Goal: Transaction & Acquisition: Subscribe to service/newsletter

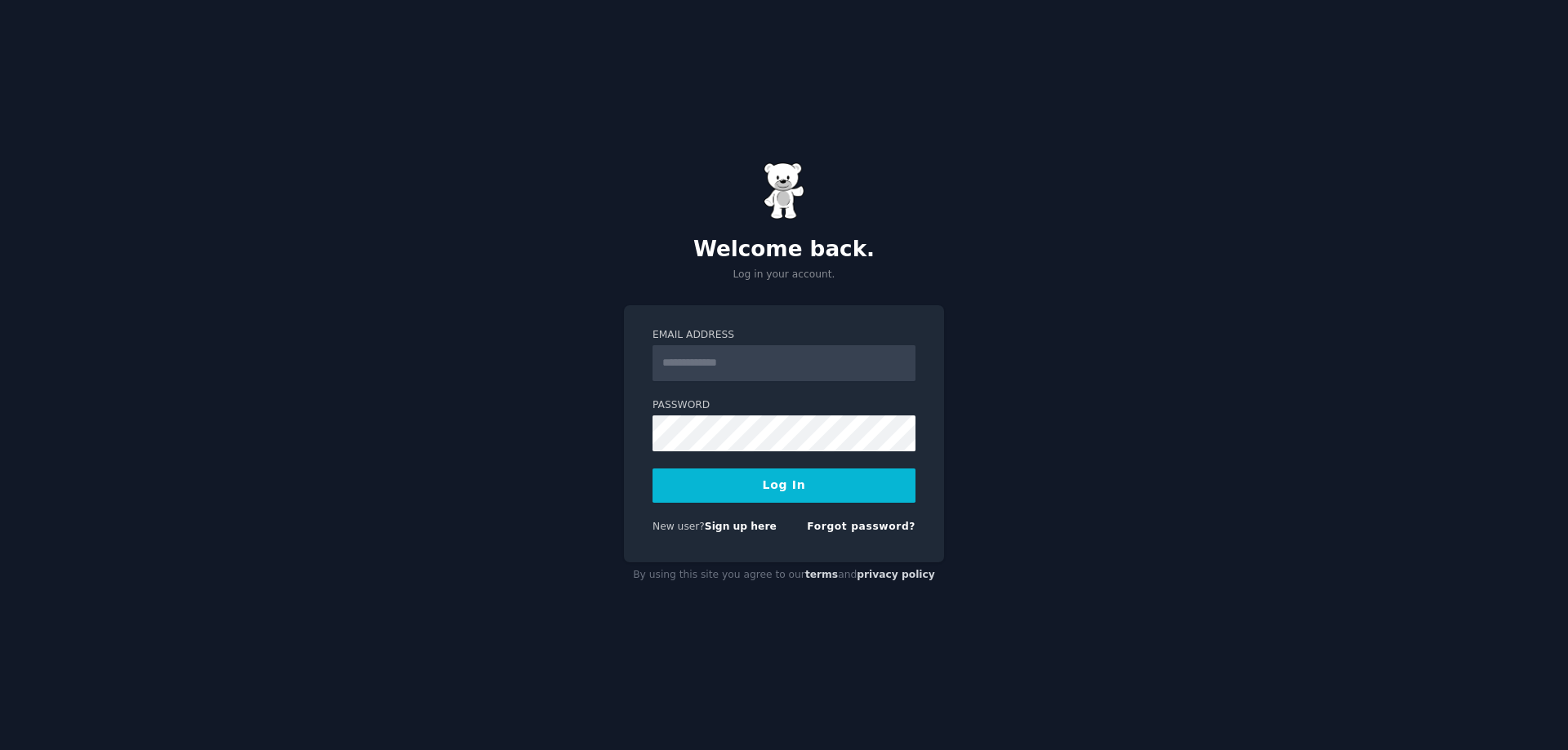
click at [726, 378] on form "Email Address Password Log In New user? Sign up here Forgot password?" at bounding box center [784, 434] width 263 height 212
click at [728, 366] on input "Email Address" at bounding box center [784, 363] width 263 height 36
type input "**********"
drag, startPoint x: 794, startPoint y: 363, endPoint x: 498, endPoint y: 353, distance: 296.2
click at [502, 353] on div "**********" at bounding box center [784, 375] width 1568 height 750
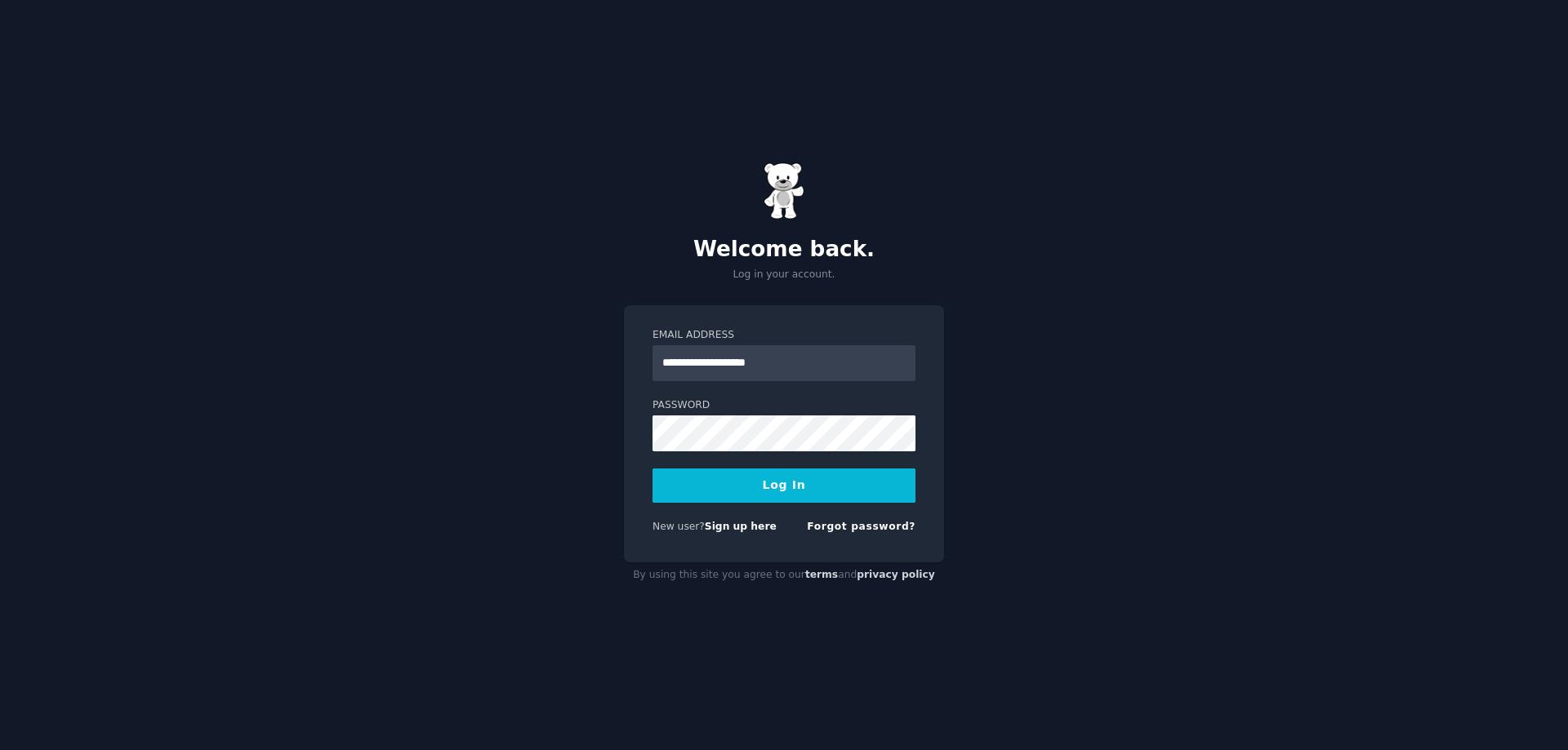
click at [780, 491] on button "Log In" at bounding box center [784, 485] width 263 height 34
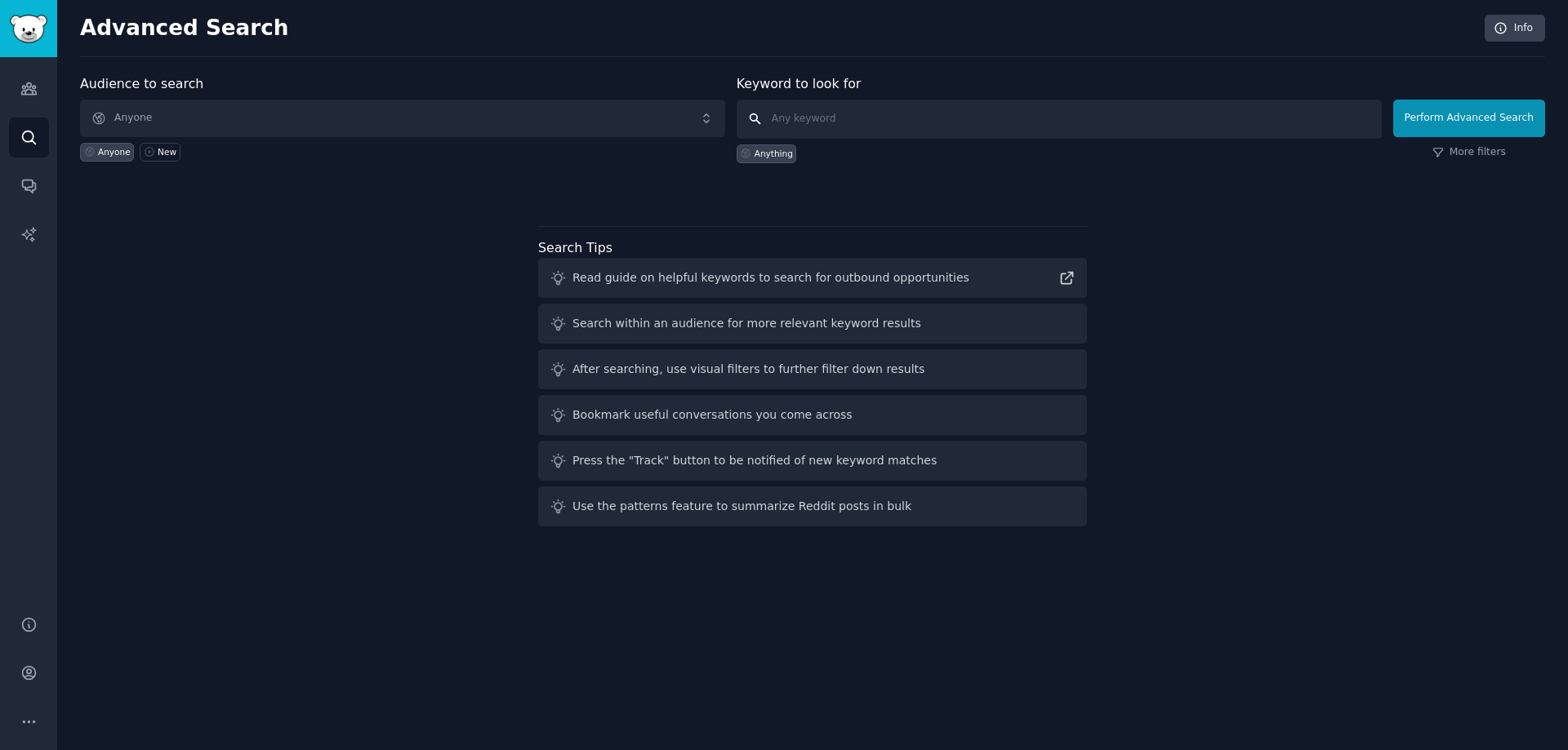
click at [896, 125] on input "text" at bounding box center [1058, 119] width 645 height 39
type input "product [PERSON_NAME]"
click button "Perform Advanced Search" at bounding box center [1468, 118] width 152 height 37
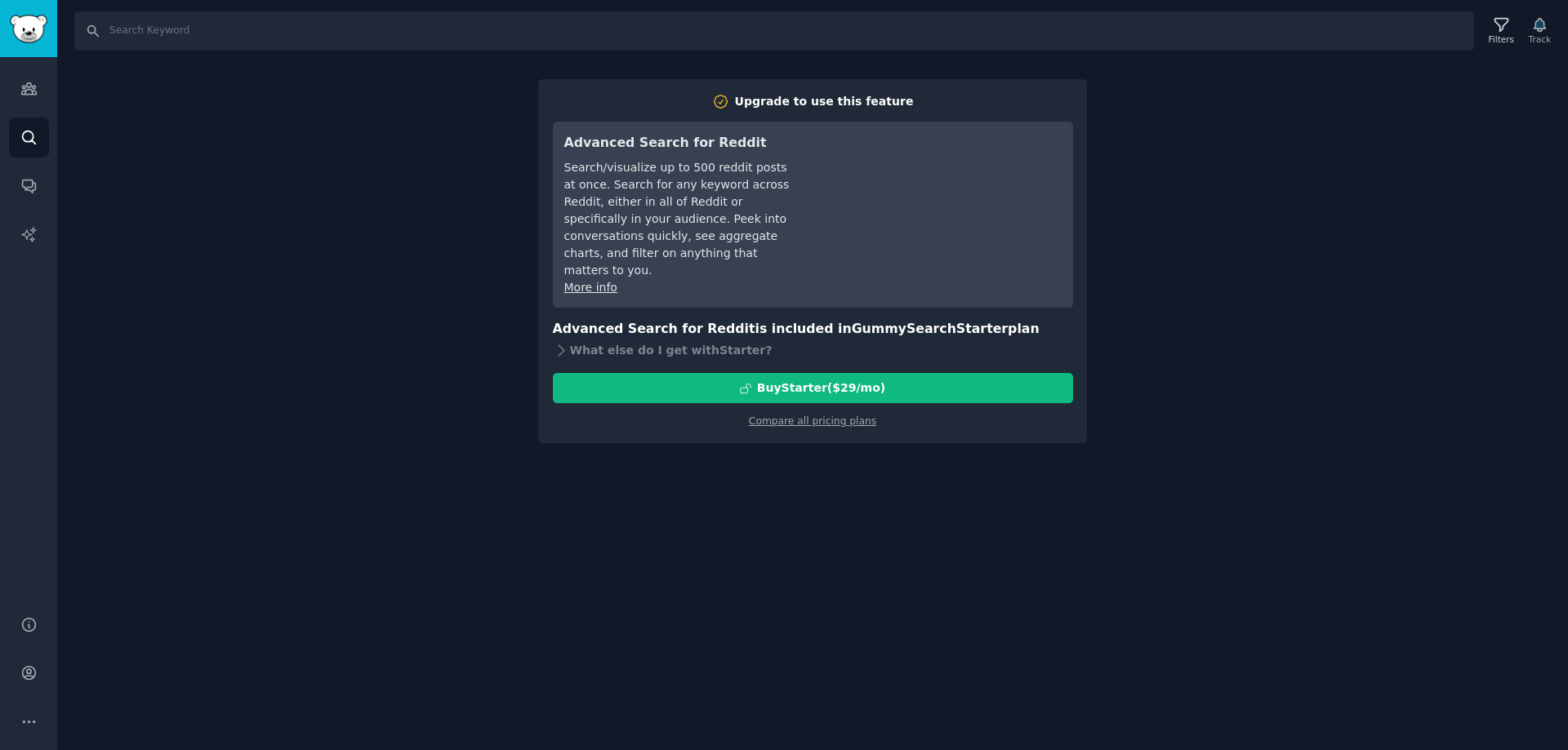
click at [1258, 182] on div "Search Filters Track Upgrade to use this feature Advanced Search for Reddit Sea…" at bounding box center [813, 375] width 1511 height 750
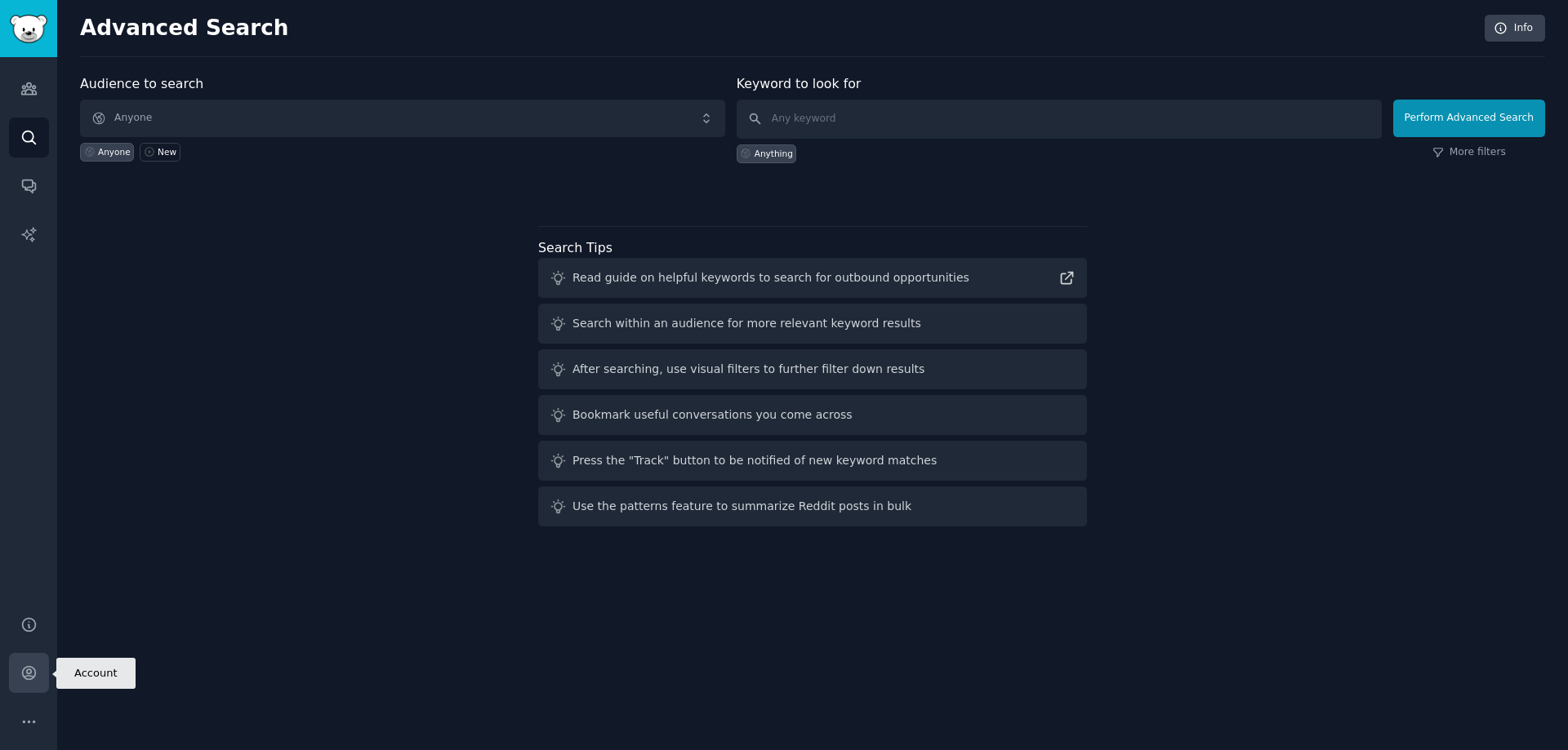
click at [44, 671] on link "Account" at bounding box center [29, 673] width 40 height 40
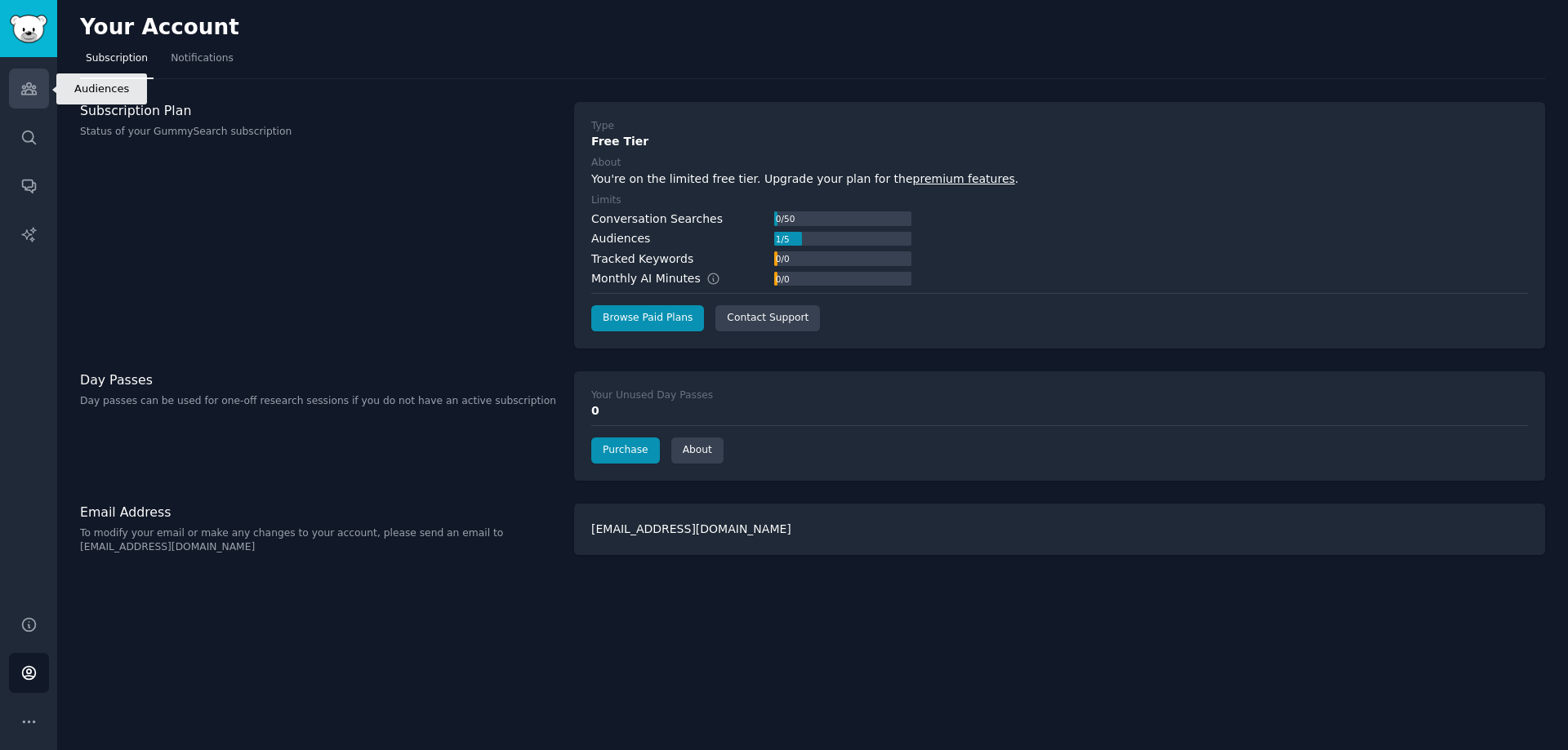
click at [34, 90] on icon "Sidebar" at bounding box center [29, 89] width 15 height 12
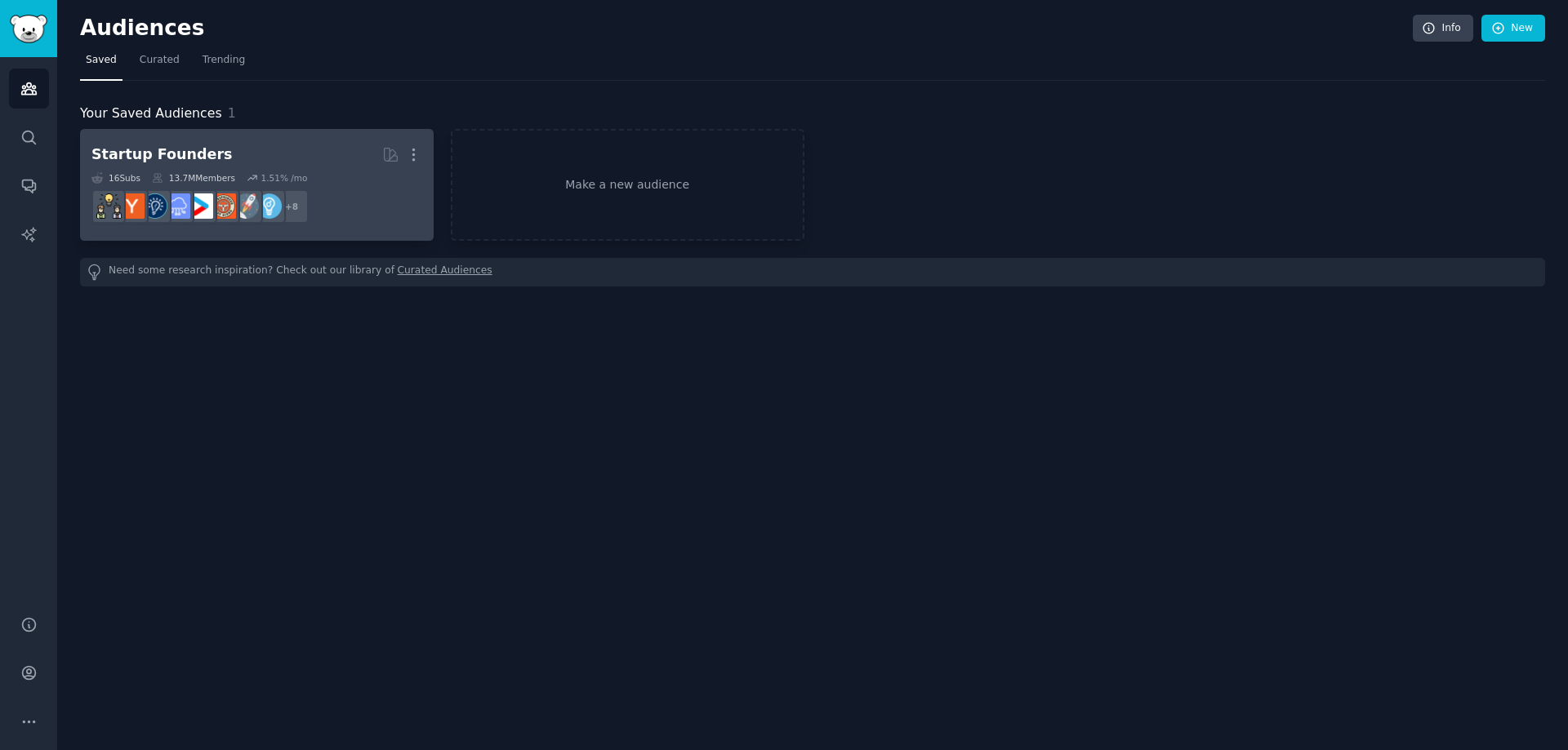
click at [207, 153] on h2 "Startup Founders More" at bounding box center [256, 154] width 330 height 28
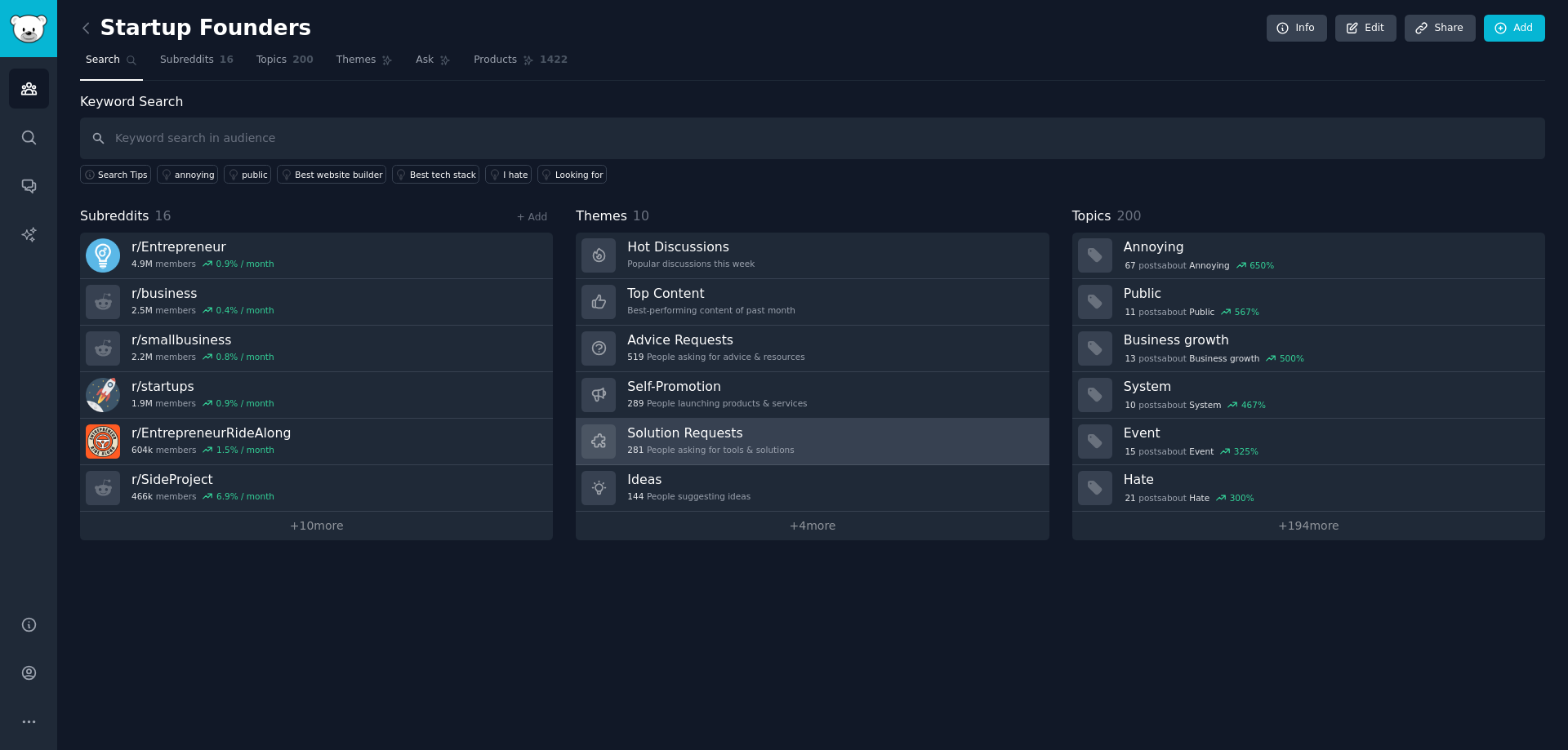
click at [752, 452] on div "281 People asking for tools & solutions" at bounding box center [710, 450] width 167 height 12
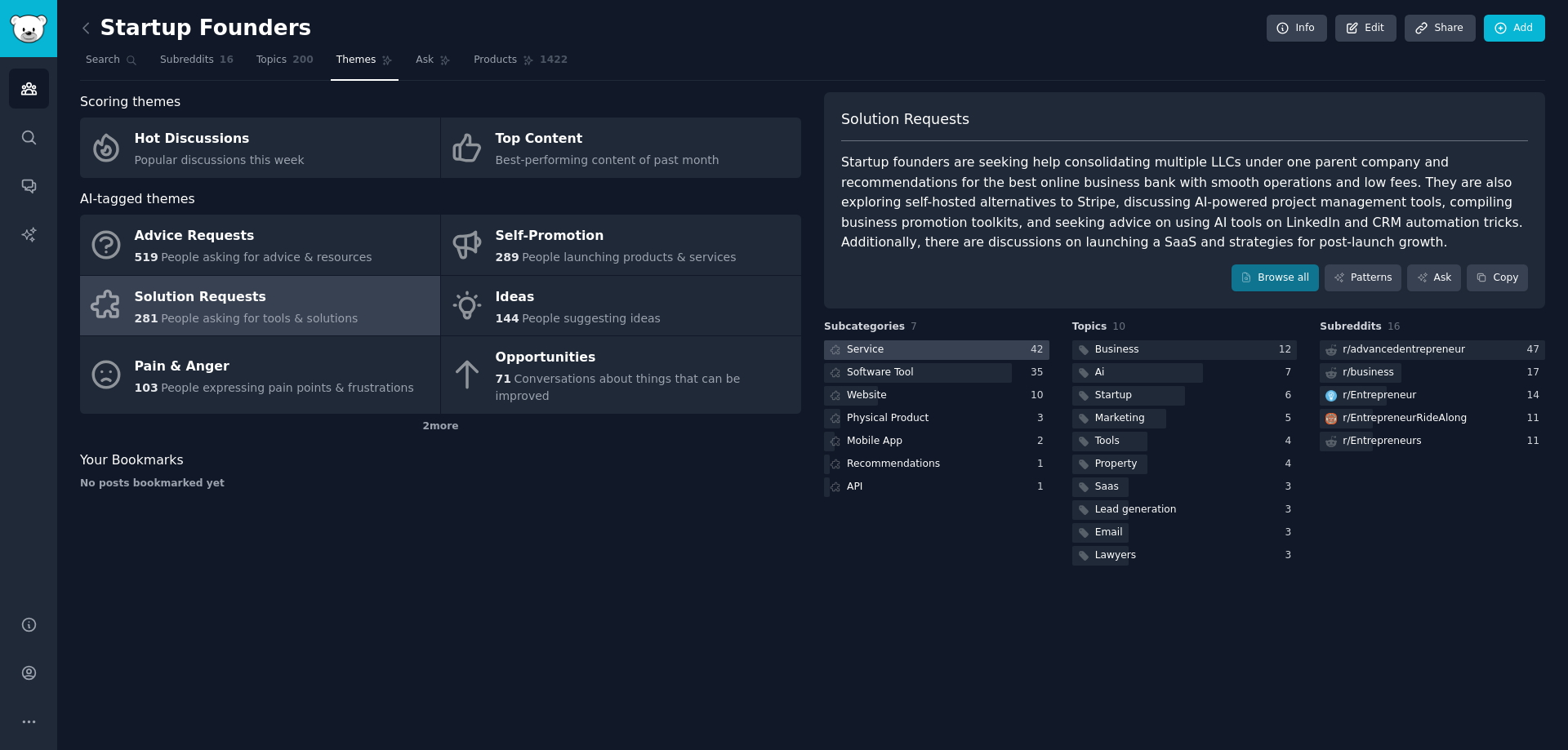
click at [878, 344] on div "Service" at bounding box center [855, 350] width 63 height 21
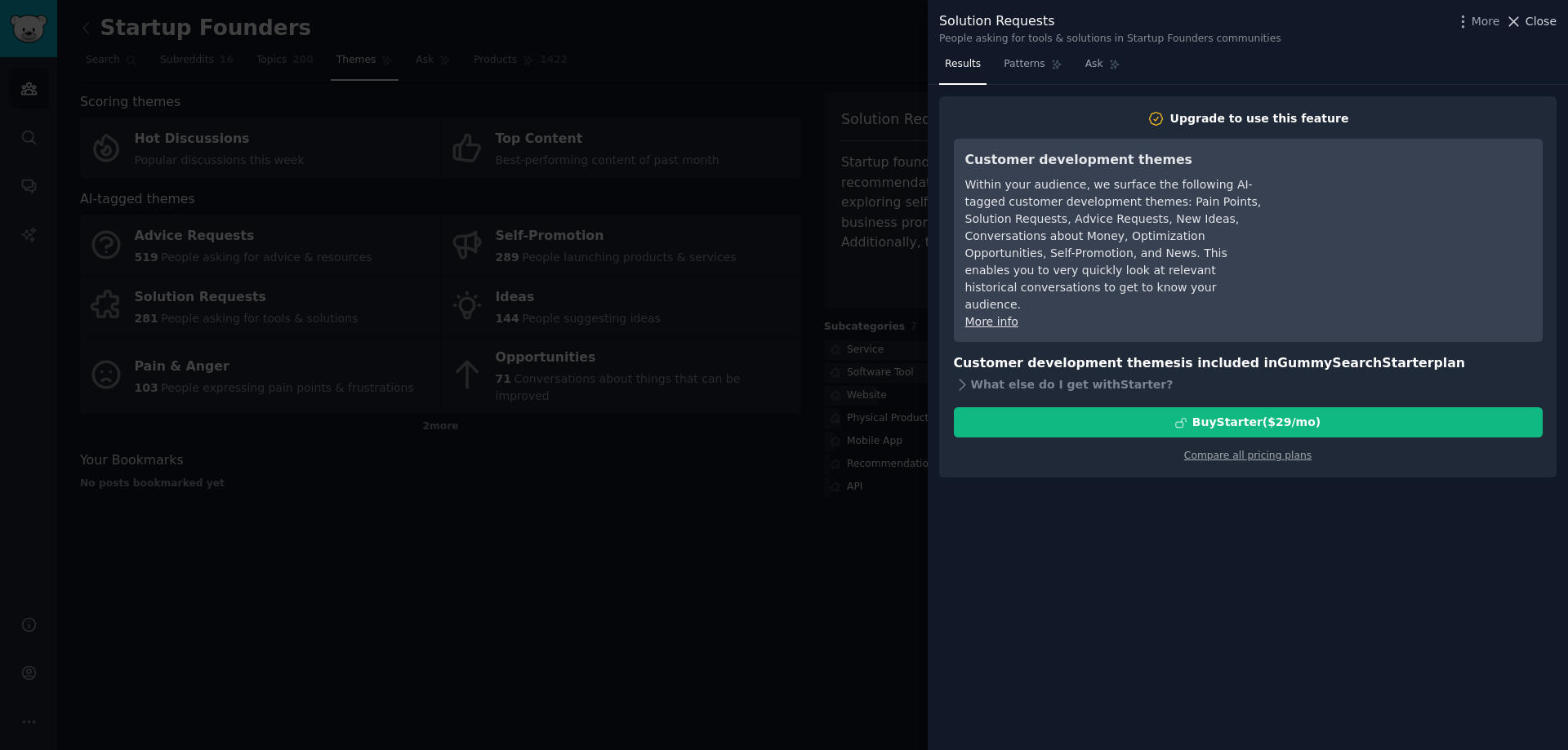
click at [1540, 19] on span "Close" at bounding box center [1540, 22] width 31 height 17
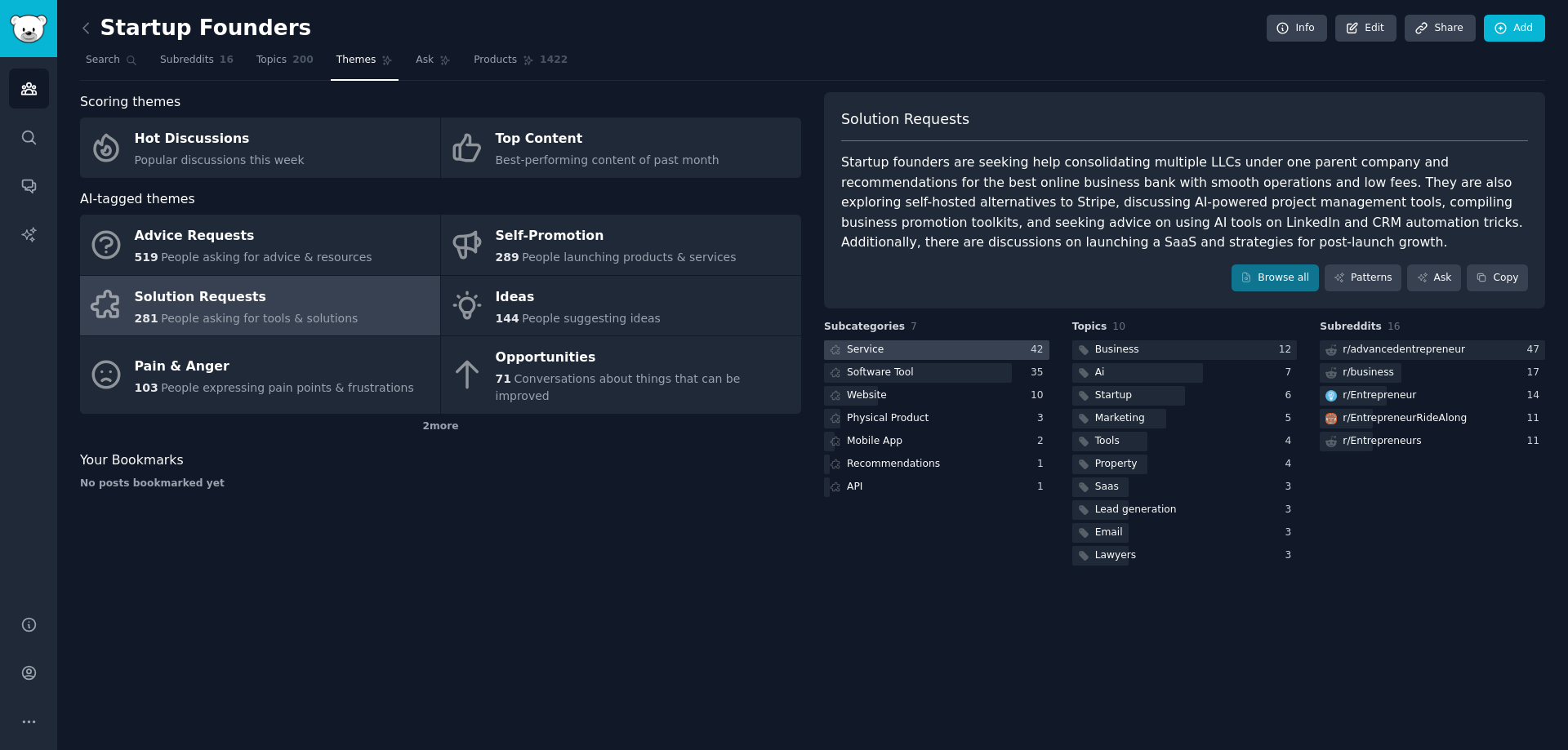
click at [856, 347] on div "Service" at bounding box center [865, 350] width 37 height 15
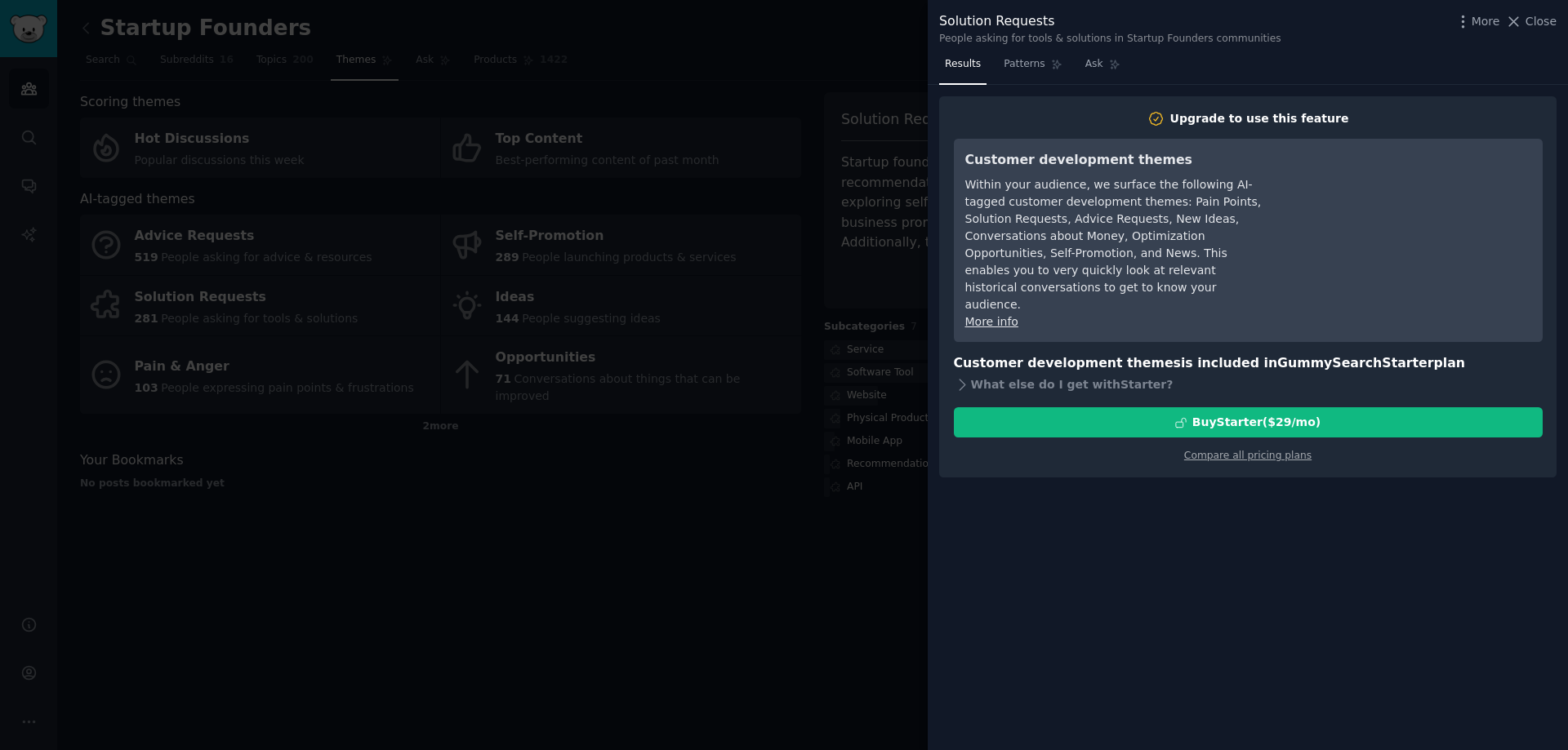
click at [603, 360] on div at bounding box center [784, 375] width 1568 height 750
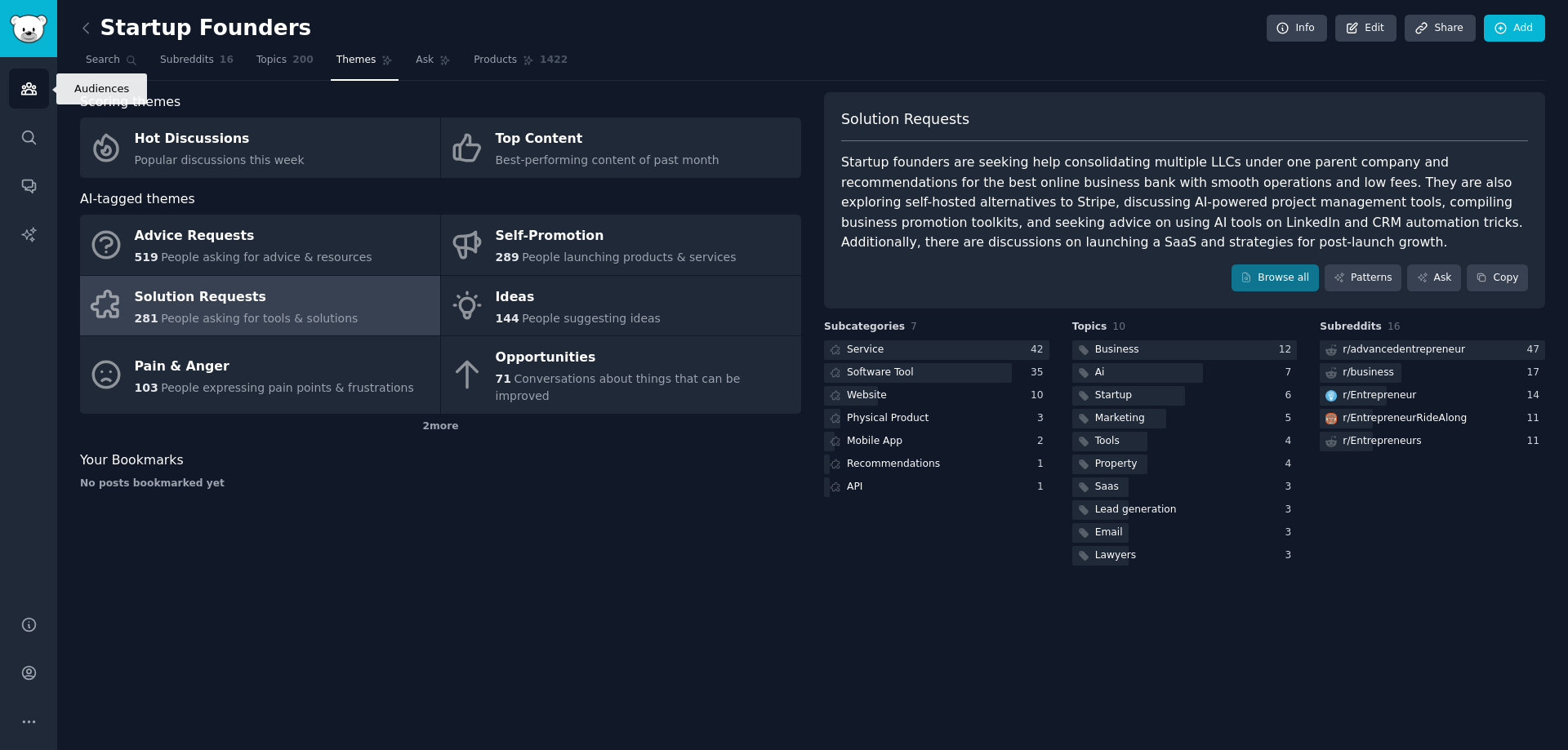
click at [31, 90] on icon "Sidebar" at bounding box center [29, 89] width 15 height 12
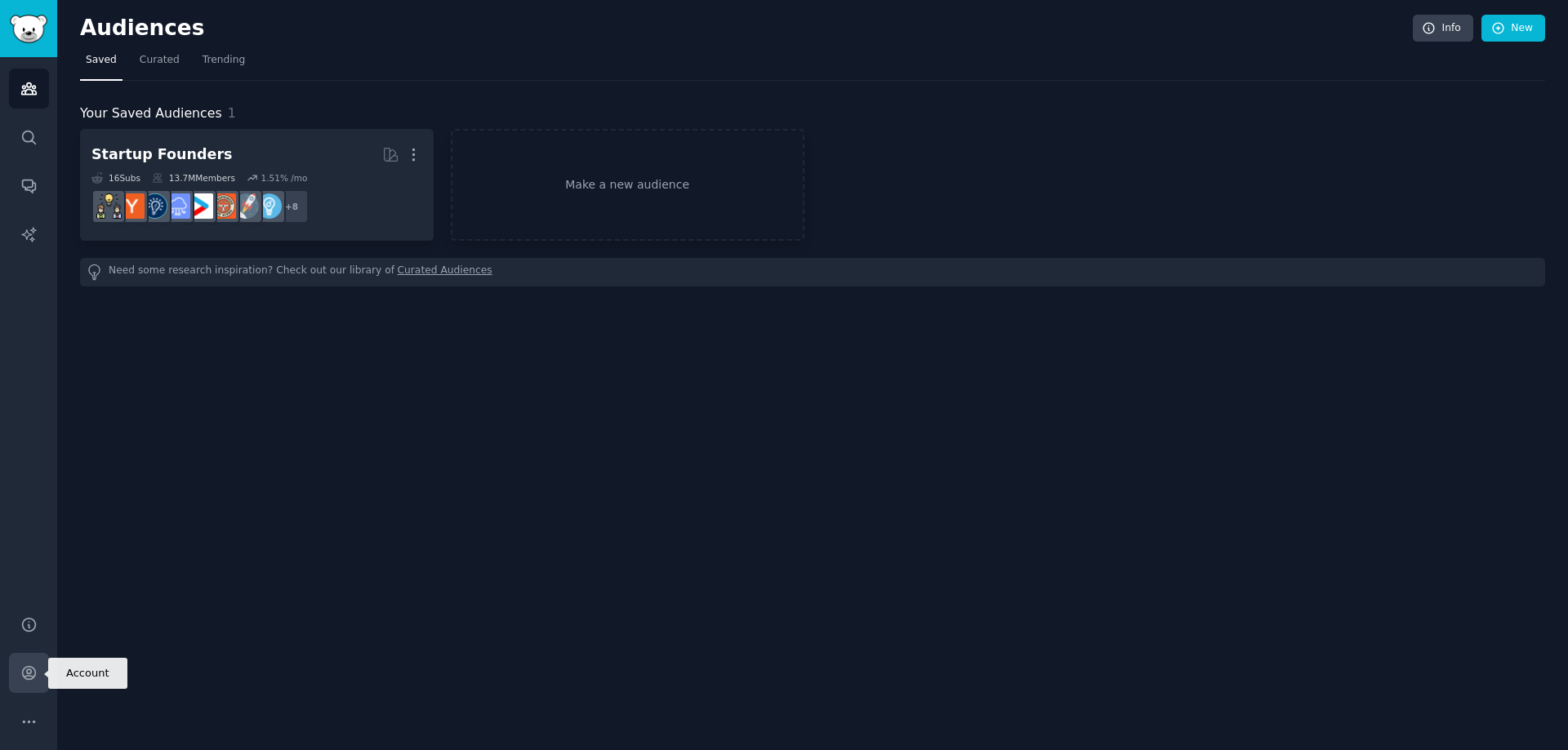
click at [21, 680] on icon "Sidebar" at bounding box center [29, 673] width 17 height 17
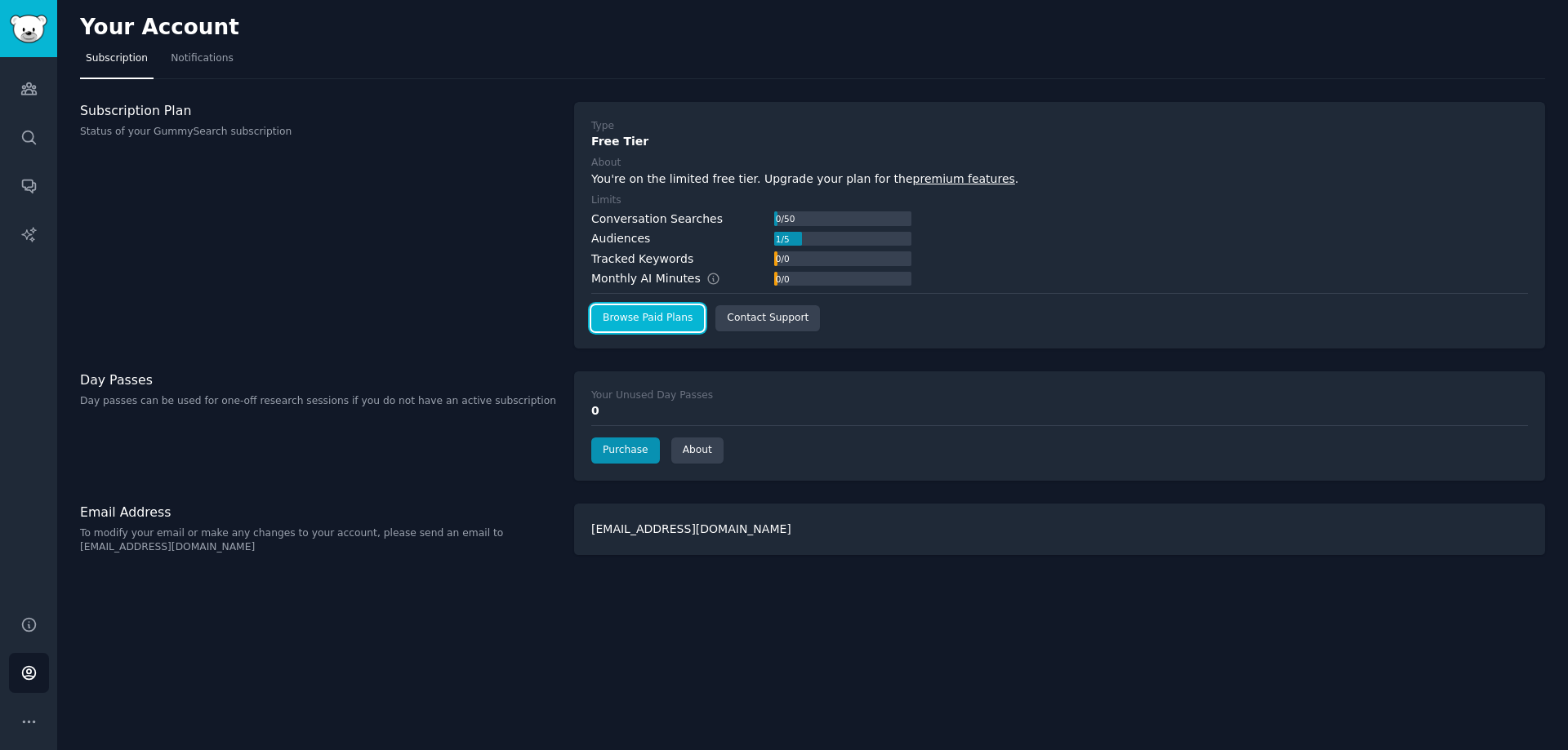
click at [608, 319] on link "Browse Paid Plans" at bounding box center [647, 318] width 113 height 26
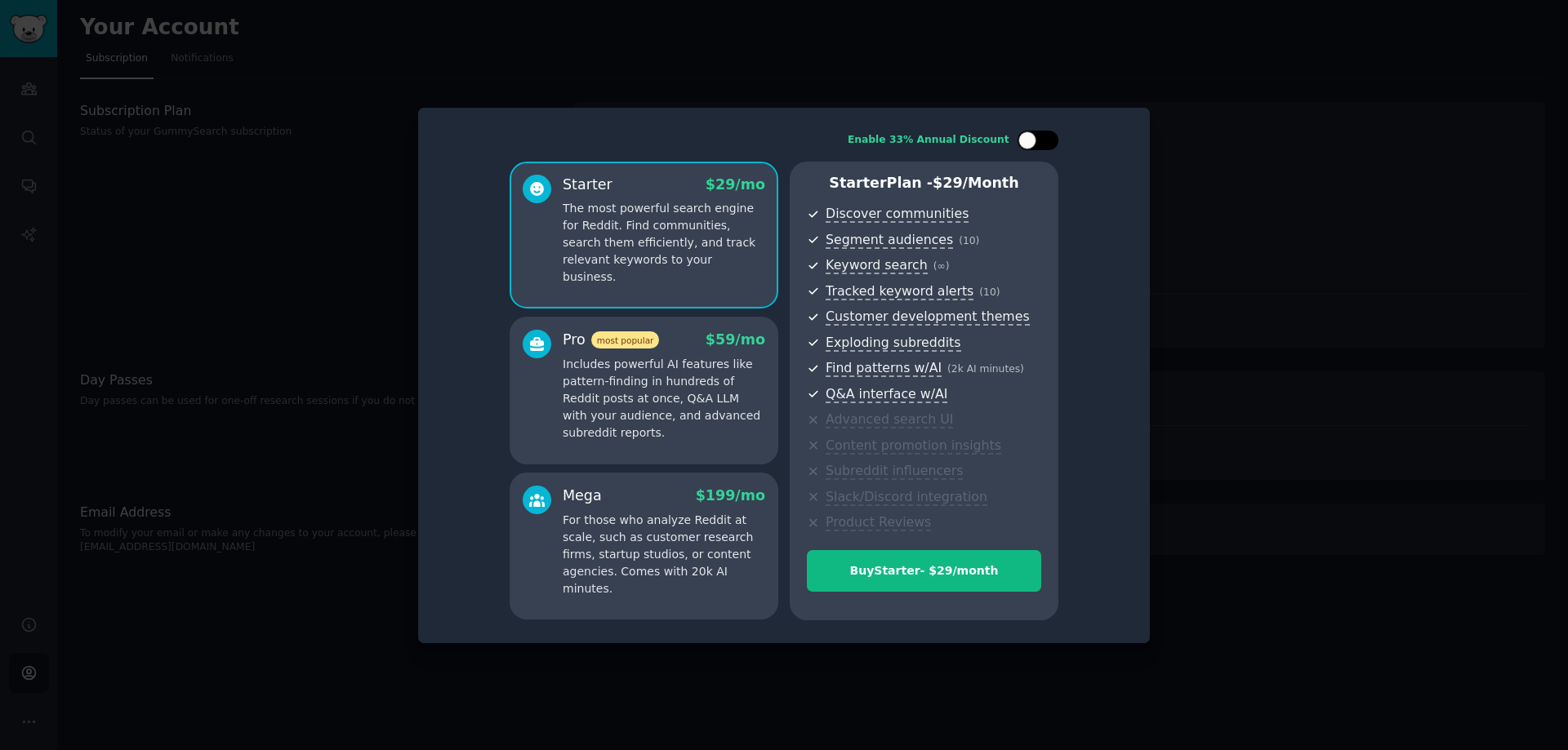
click at [1040, 143] on div at bounding box center [1038, 140] width 41 height 20
click at [1025, 136] on icon at bounding box center [1028, 140] width 9 height 9
checkbox input "false"
click at [1213, 106] on div at bounding box center [784, 375] width 1568 height 750
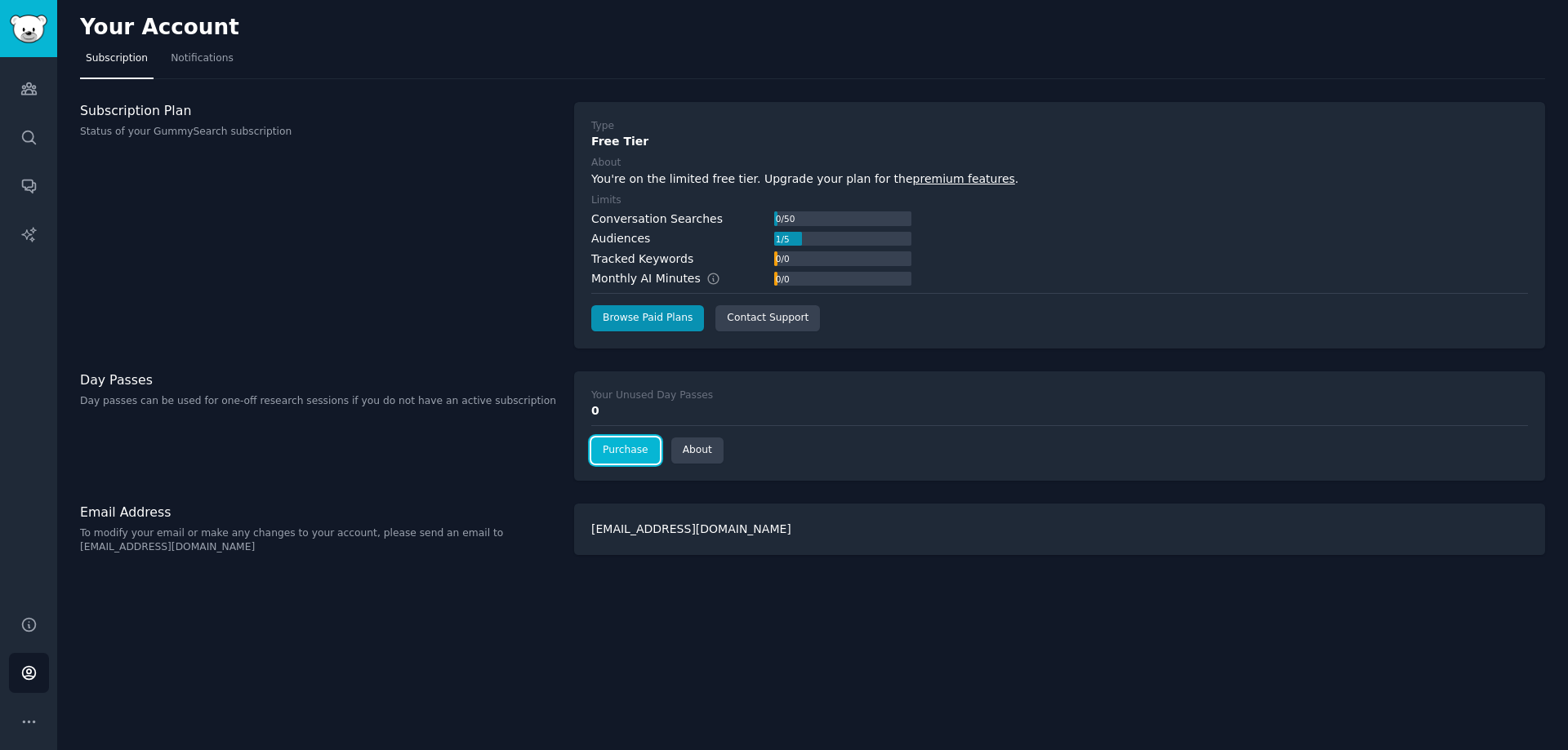
click at [616, 446] on link "Purchase" at bounding box center [625, 450] width 69 height 26
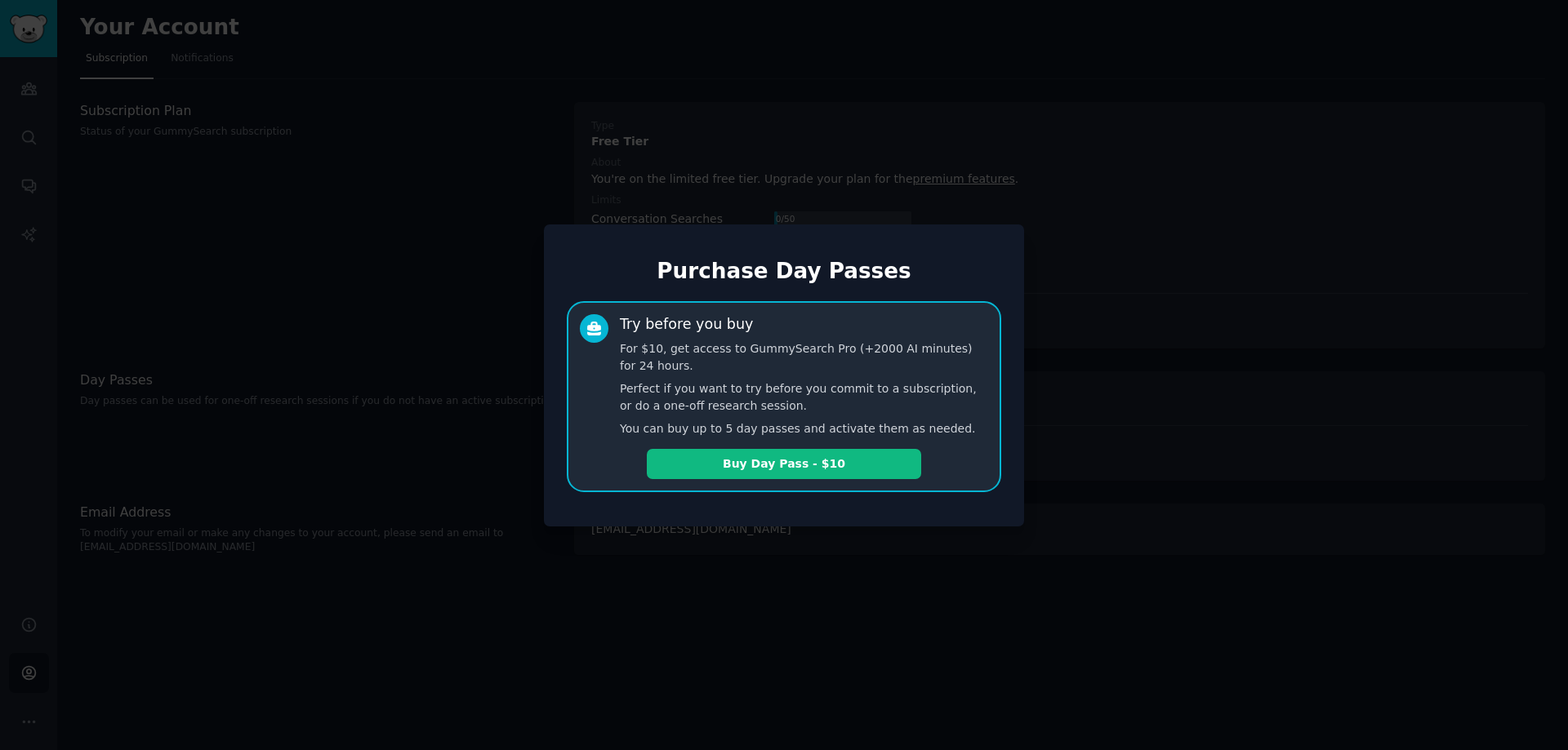
click at [1369, 261] on div at bounding box center [784, 375] width 1568 height 750
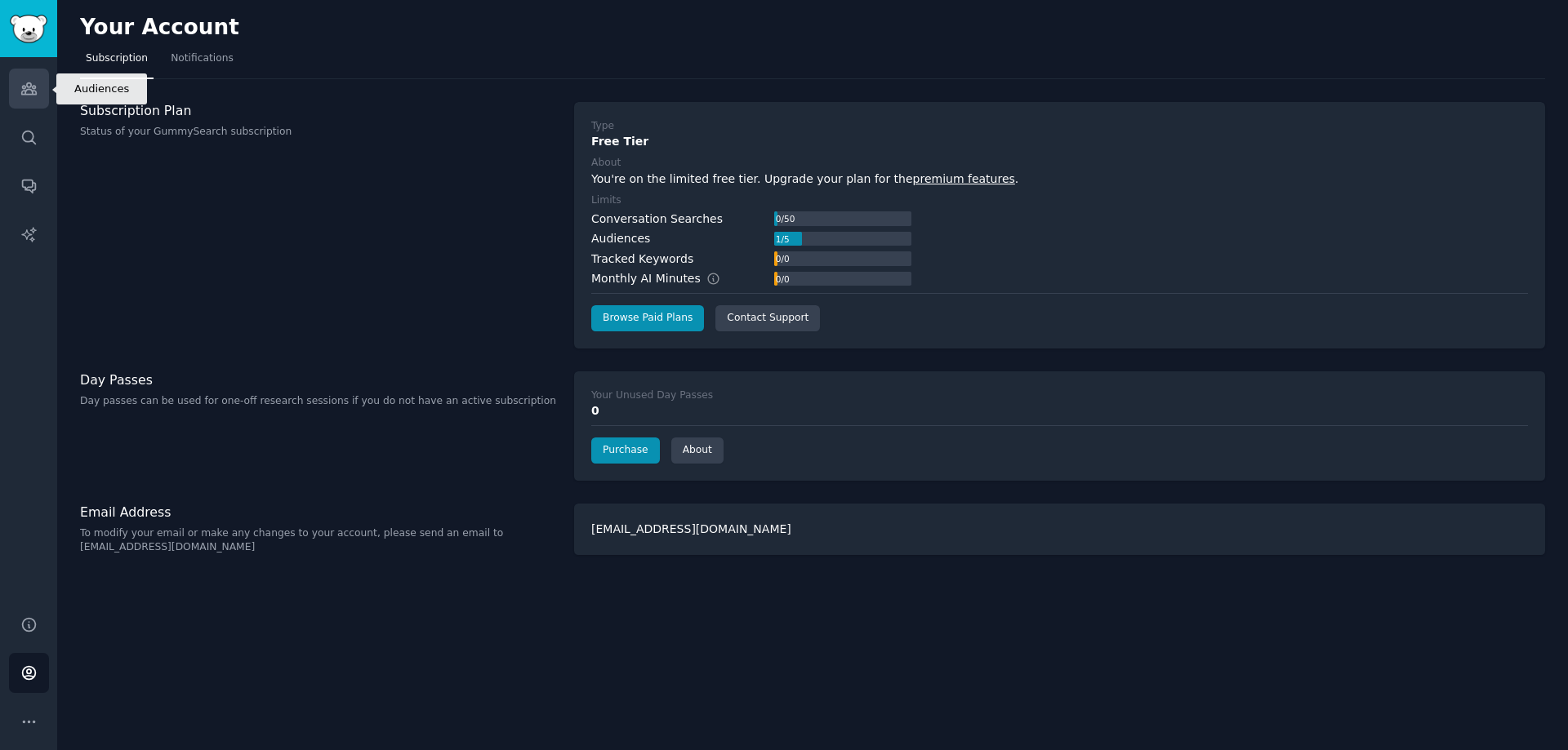
click at [17, 78] on link "Audiences" at bounding box center [29, 89] width 40 height 40
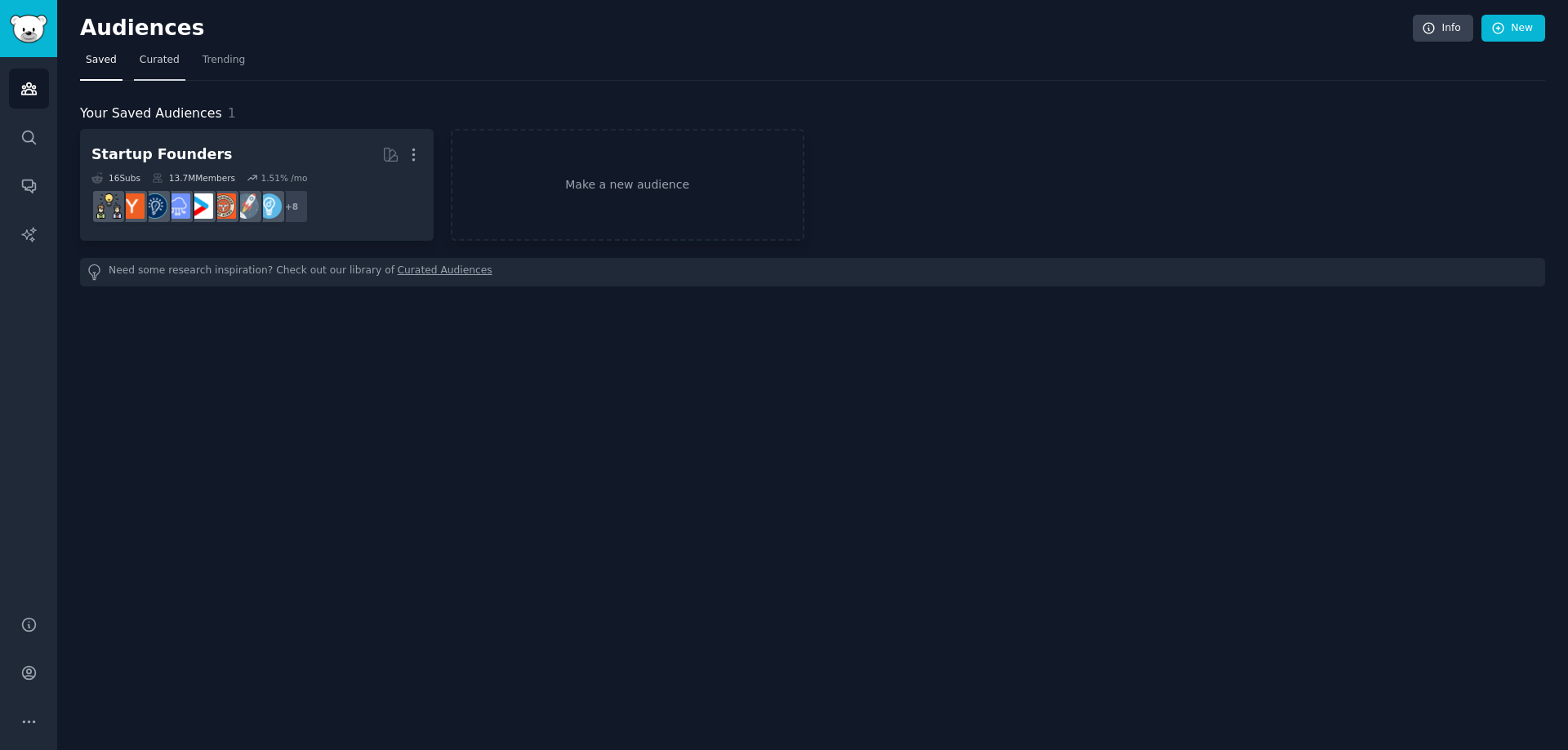
click at [160, 58] on span "Curated" at bounding box center [159, 61] width 40 height 15
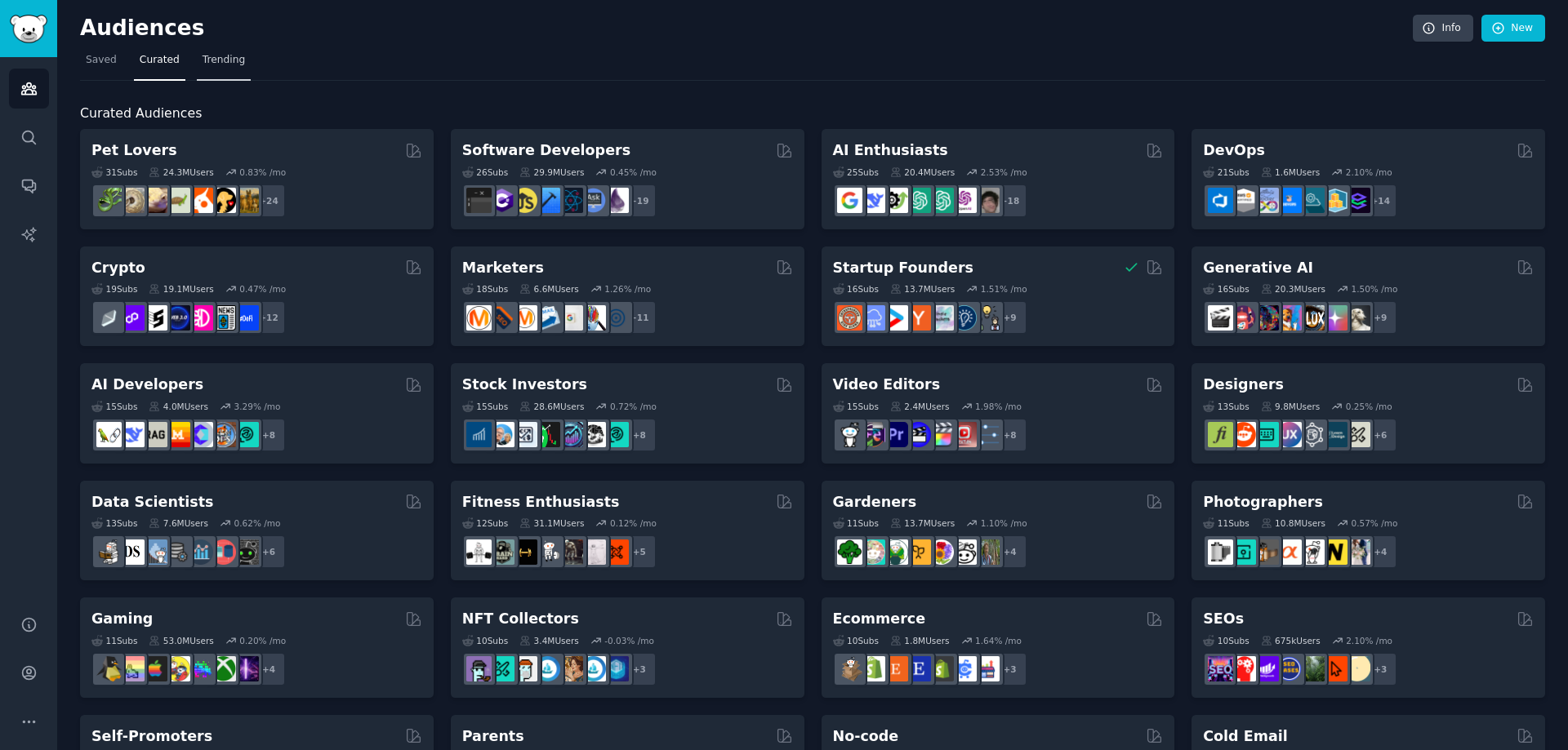
click at [203, 59] on span "Trending" at bounding box center [223, 61] width 42 height 15
